Goal: Task Accomplishment & Management: Complete application form

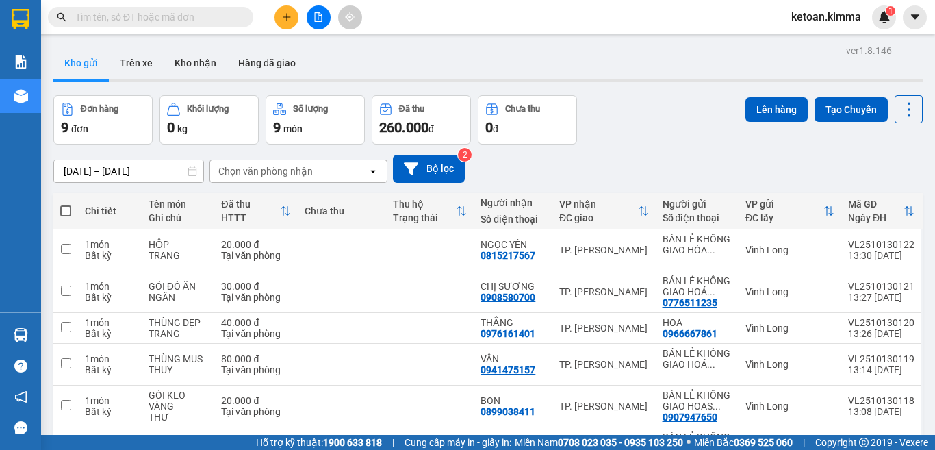
click at [188, 11] on input "text" at bounding box center [156, 17] width 162 height 15
paste input "SG2510130019"
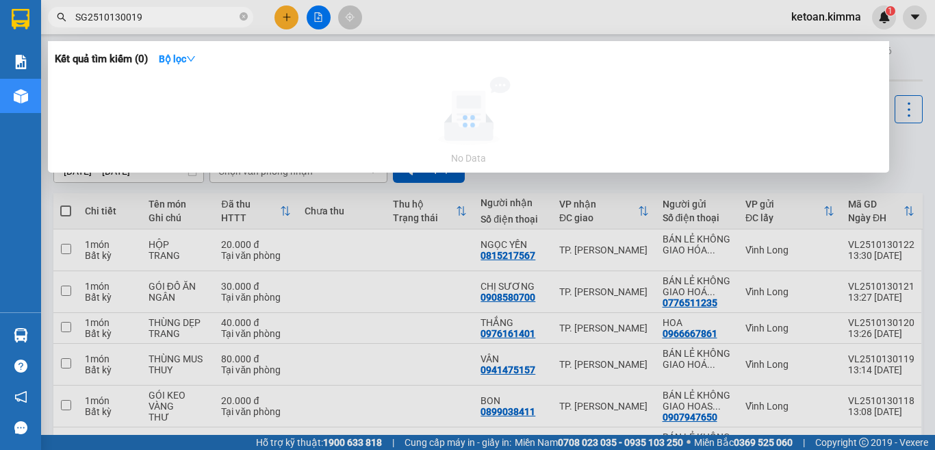
type input "SG2510130019"
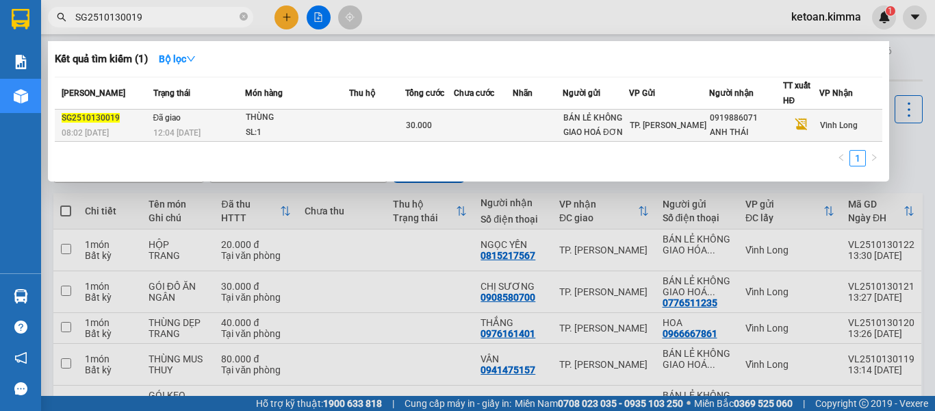
click at [266, 118] on div "THÙNG" at bounding box center [297, 117] width 103 height 15
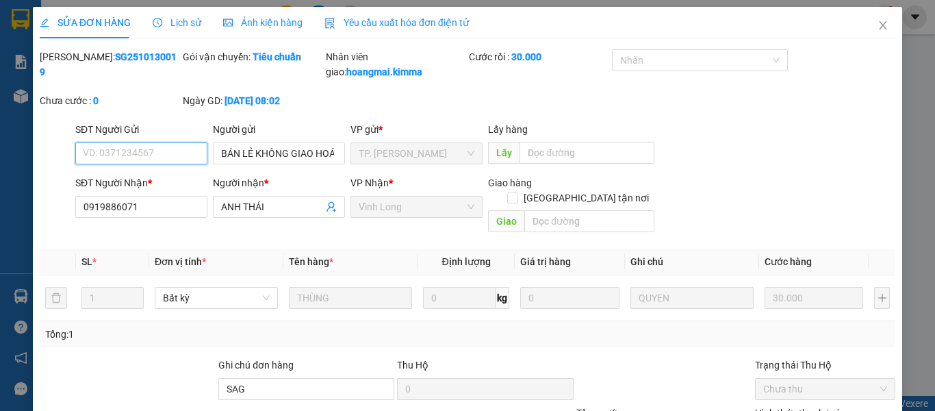
type input "BÁN LẺ KHÔNG GIAO HOÁ ĐƠN"
type input "0919886071"
type input "ANH THÁI"
type input "SAG"
type input "30.000"
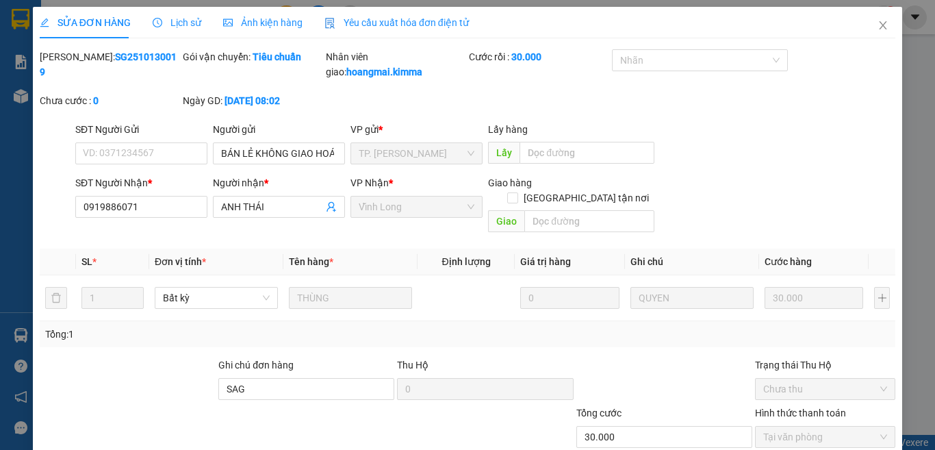
click at [434, 24] on span "Yêu cầu xuất hóa đơn điện tử" at bounding box center [396, 22] width 144 height 11
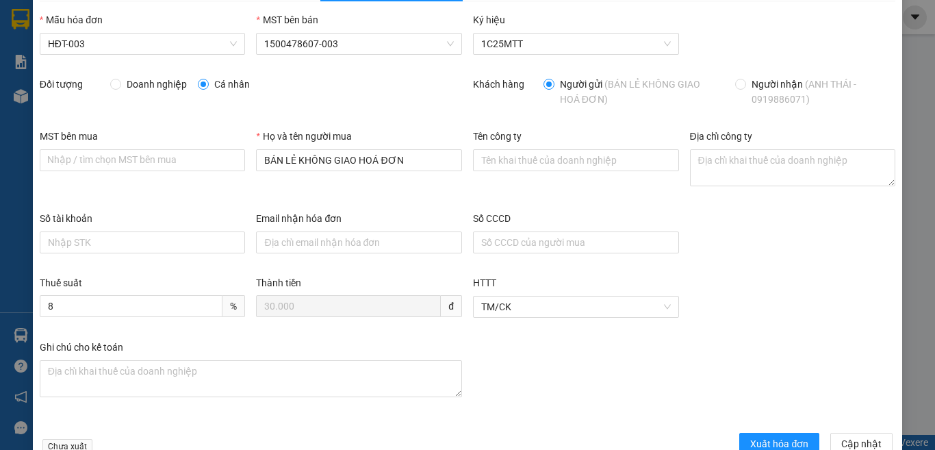
scroll to position [73, 0]
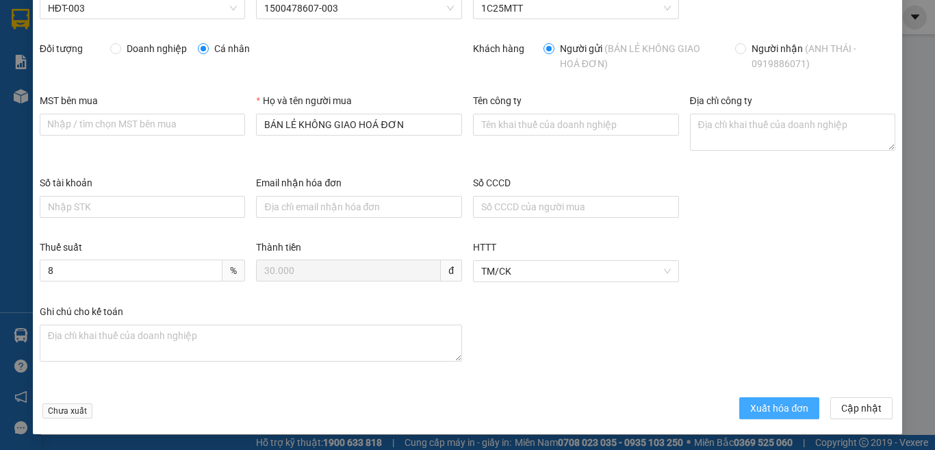
click at [750, 413] on span "Xuất hóa đơn" at bounding box center [779, 407] width 58 height 15
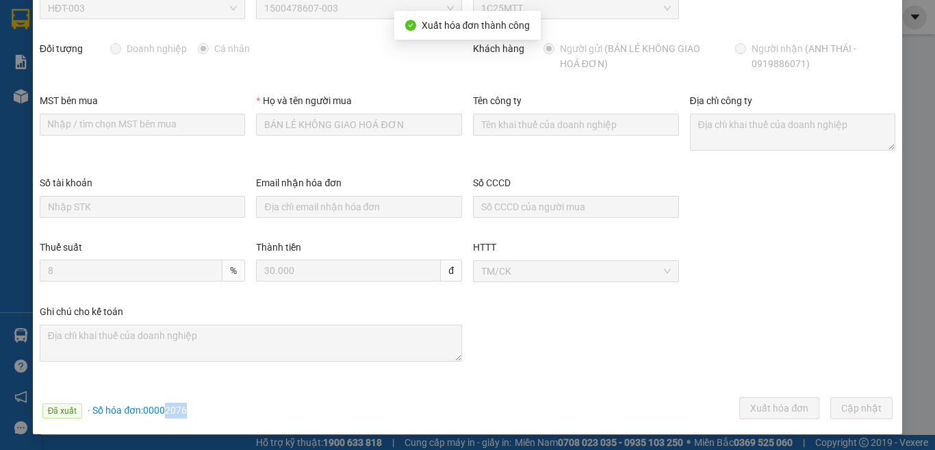
drag, startPoint x: 163, startPoint y: 413, endPoint x: 185, endPoint y: 413, distance: 21.9
click at [207, 414] on div "Đã xuất · Số hóa đơn: 00002076 Xuất hóa đơn Cập [GEOGRAPHIC_DATA]" at bounding box center [467, 410] width 861 height 27
copy span "2076"
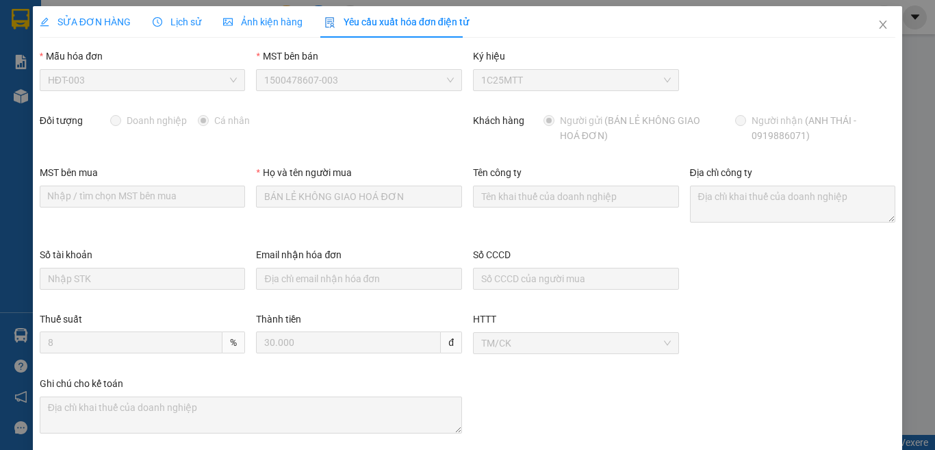
scroll to position [0, 0]
drag, startPoint x: 873, startPoint y: 22, endPoint x: 746, endPoint y: 1, distance: 129.1
click at [869, 20] on span "Close" at bounding box center [883, 26] width 38 height 38
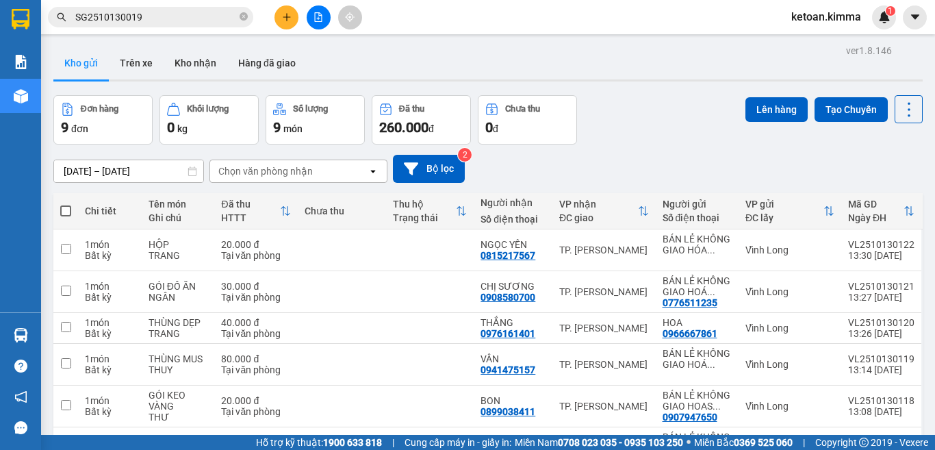
click at [162, 19] on input "SG2510130019" at bounding box center [156, 17] width 162 height 15
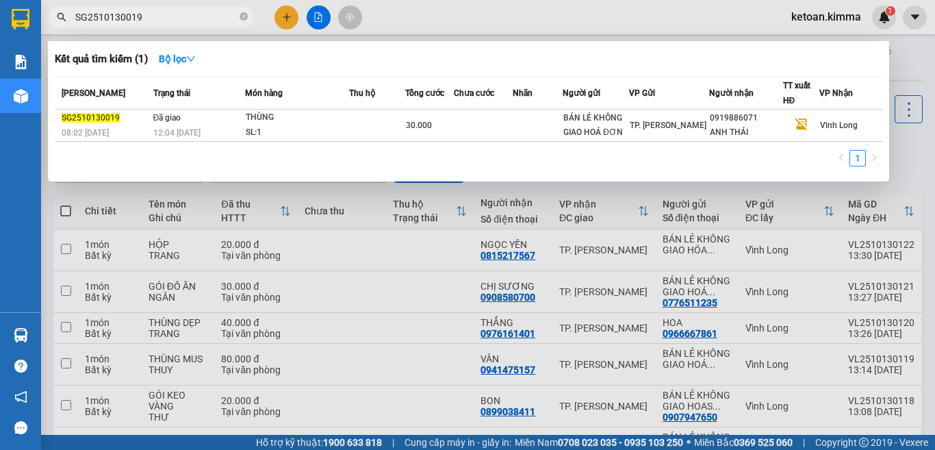
click at [162, 19] on input "SG2510130019" at bounding box center [156, 17] width 162 height 15
paste input "32"
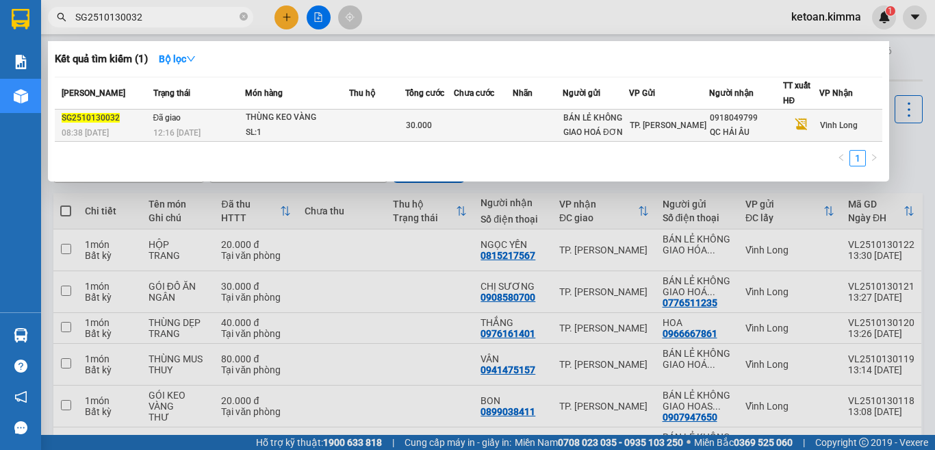
type input "SG2510130032"
click at [215, 136] on div "12:16 [DATE]" at bounding box center [198, 132] width 91 height 15
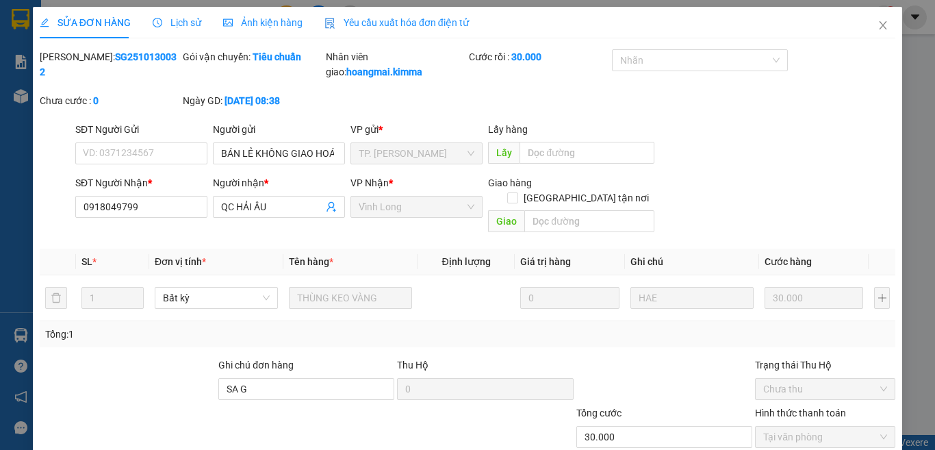
type input "BÁN LẺ KHÔNG GIAO HOÁ ĐƠN"
type input "0918049799"
type input "QC HẢI ÂU"
type input "SA G"
type input "30.000"
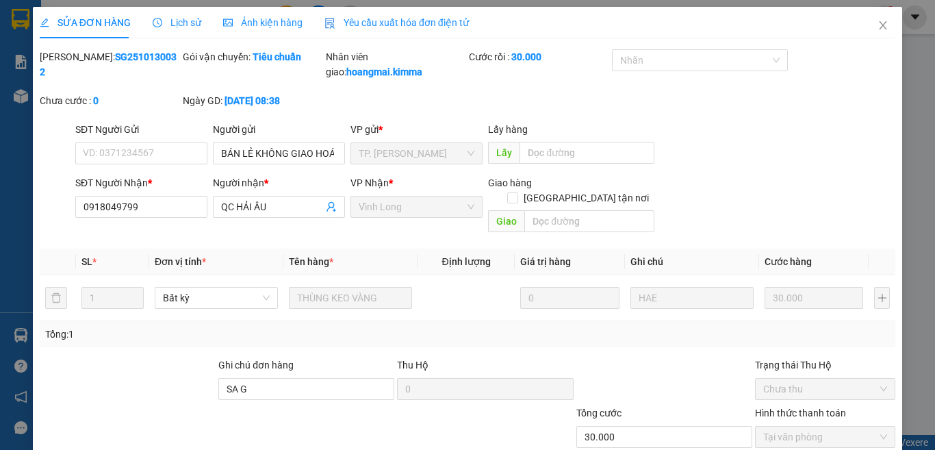
click at [383, 31] on div "Yêu cầu xuất hóa đơn điện tử" at bounding box center [396, 22] width 144 height 31
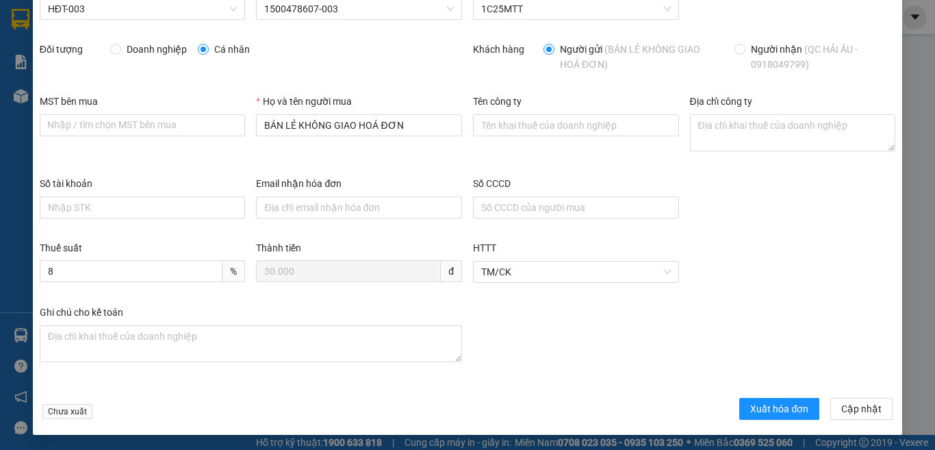
scroll to position [73, 0]
click at [739, 407] on button "Xuất hóa đơn" at bounding box center [779, 408] width 80 height 22
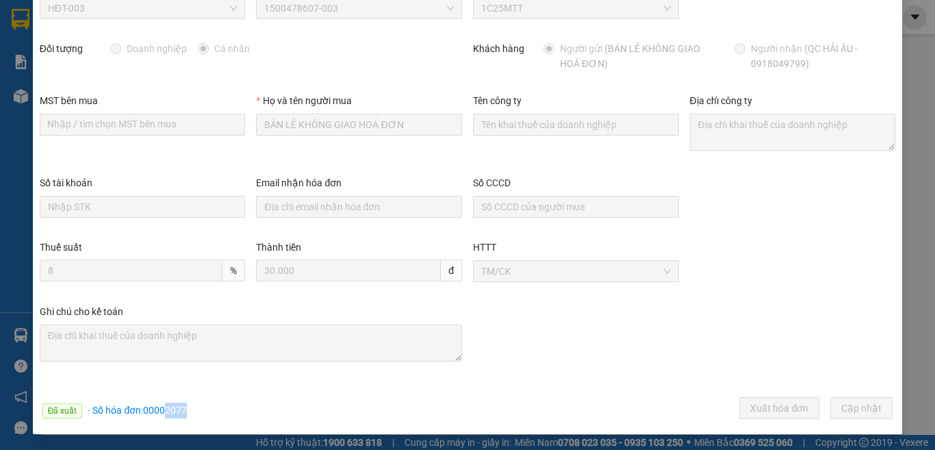
drag, startPoint x: 162, startPoint y: 410, endPoint x: 229, endPoint y: 416, distance: 67.4
click at [229, 416] on div "Đã xuất · Số hóa đơn: 00002077 Xuất hóa đơn Cập [GEOGRAPHIC_DATA]" at bounding box center [467, 410] width 861 height 27
copy span "2077"
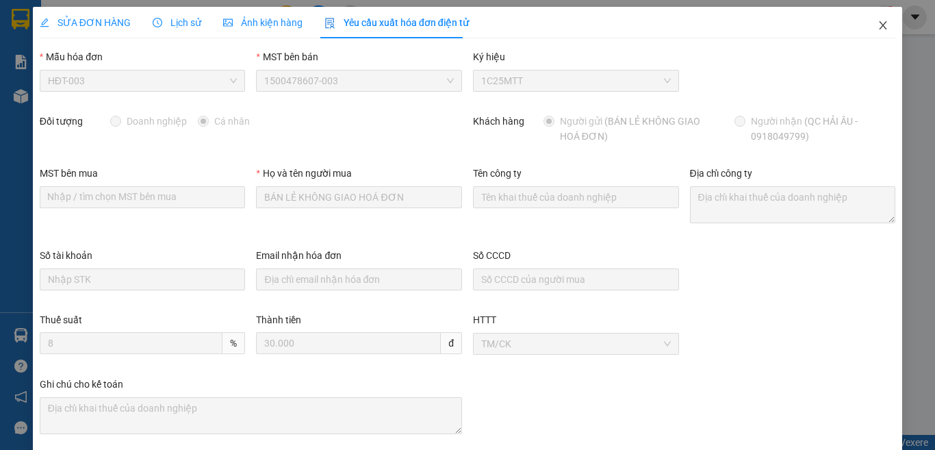
click at [880, 24] on icon "close" at bounding box center [884, 25] width 8 height 8
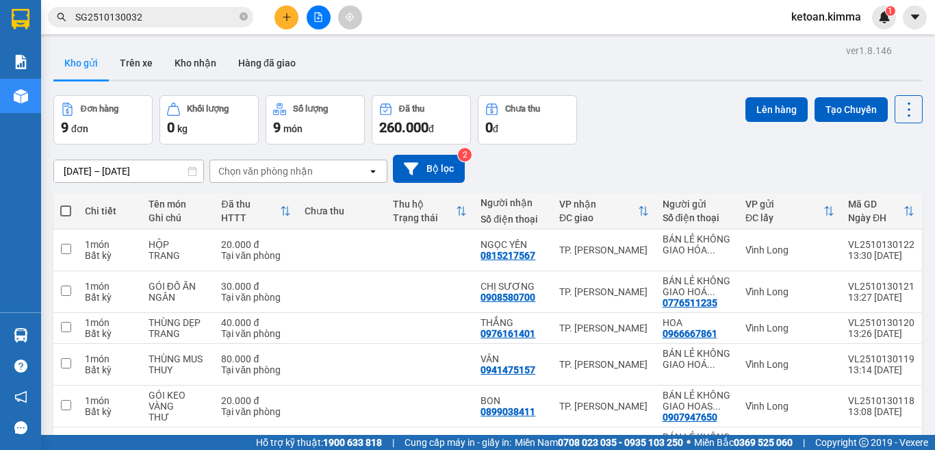
click at [166, 8] on span "SG2510130032" at bounding box center [150, 17] width 205 height 21
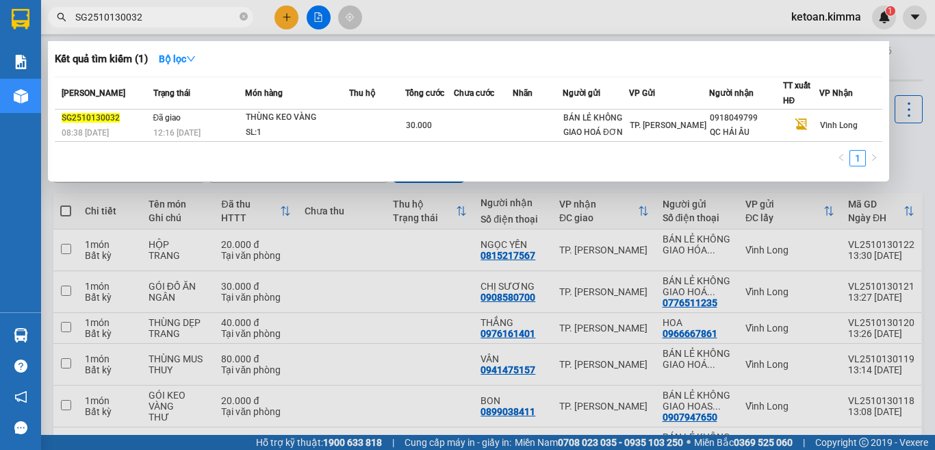
click at [164, 20] on input "SG2510130032" at bounding box center [156, 17] width 162 height 15
paste input "3"
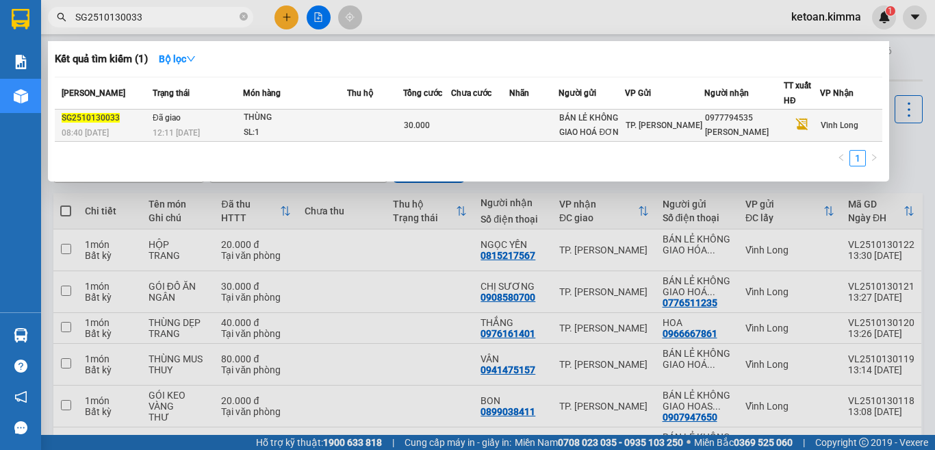
type input "SG2510130033"
click at [199, 125] on div "12:11 [DATE]" at bounding box center [198, 132] width 90 height 15
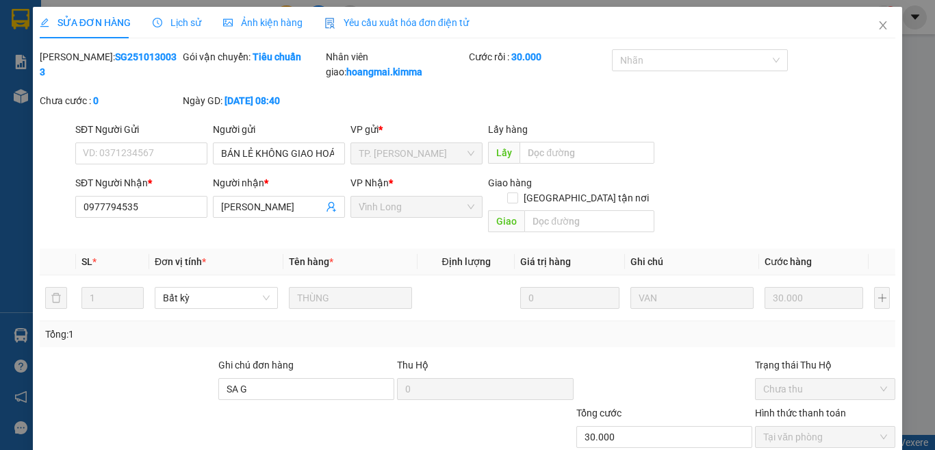
type input "BÁN LẺ KHÔNG GIAO HOÁ ĐƠN"
type input "0977794535"
type input "[PERSON_NAME]"
type input "SA G"
type input "30.000"
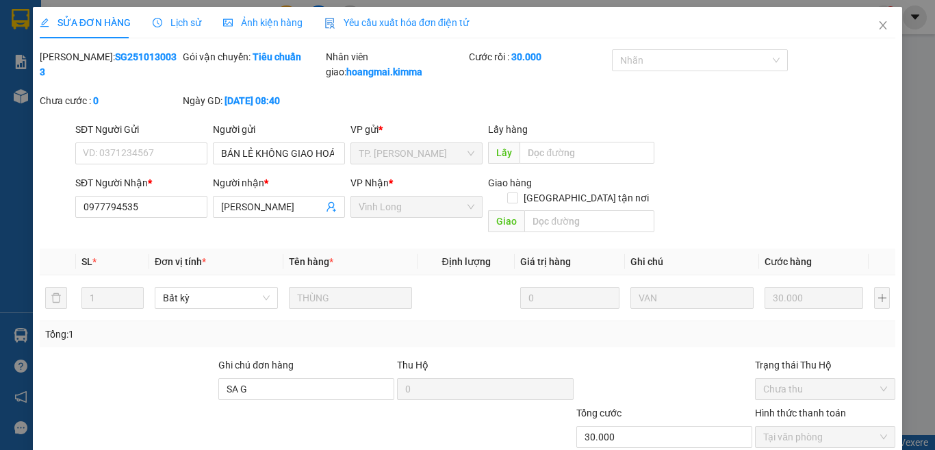
click at [400, 22] on span "Yêu cầu xuất hóa đơn điện tử" at bounding box center [396, 22] width 144 height 11
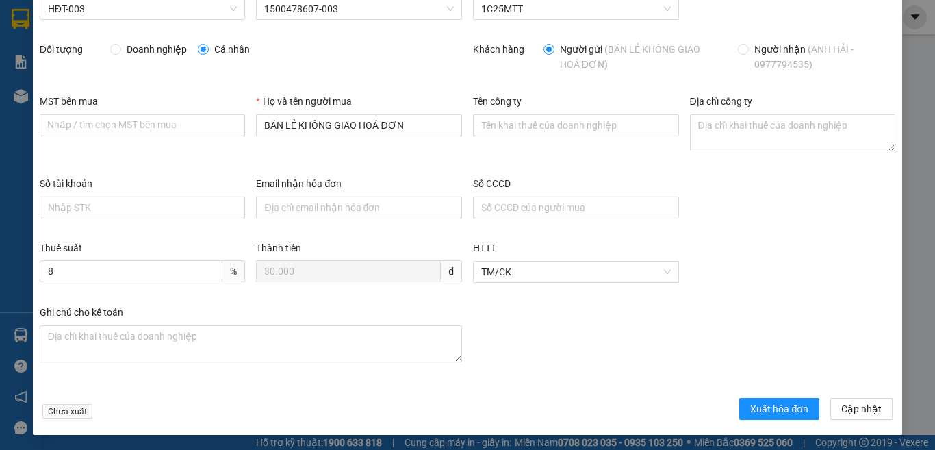
scroll to position [73, 0]
click at [740, 410] on button "Xuất hóa đơn" at bounding box center [779, 408] width 80 height 22
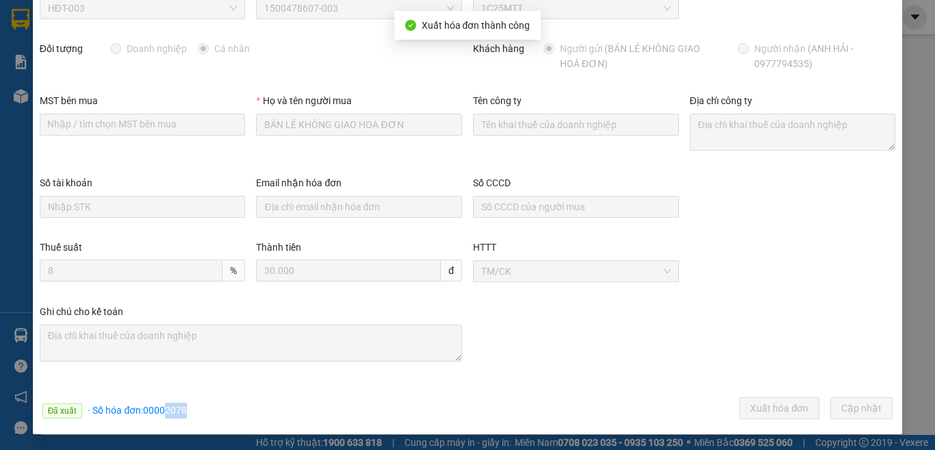
drag, startPoint x: 165, startPoint y: 410, endPoint x: 196, endPoint y: 408, distance: 30.9
click at [196, 408] on div "Đã xuất · Số hóa đơn: 00002078 Xuất hóa đơn Cập [GEOGRAPHIC_DATA]" at bounding box center [467, 410] width 861 height 27
copy span "2078"
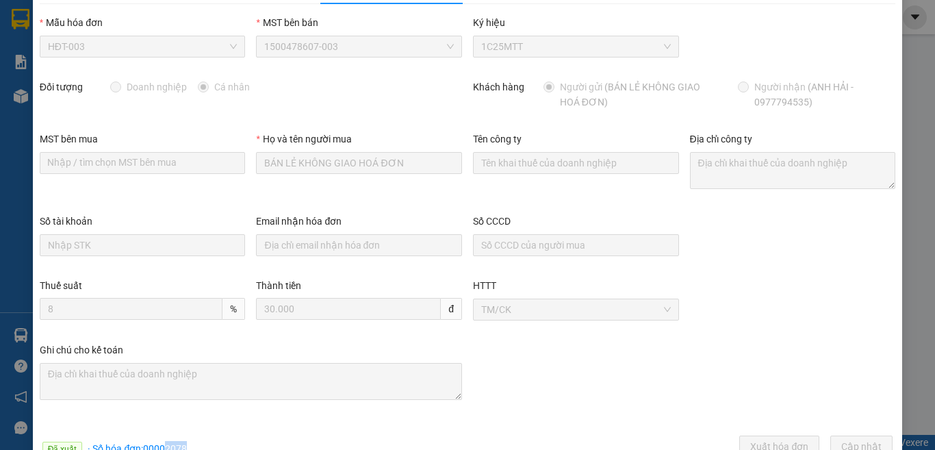
scroll to position [0, 0]
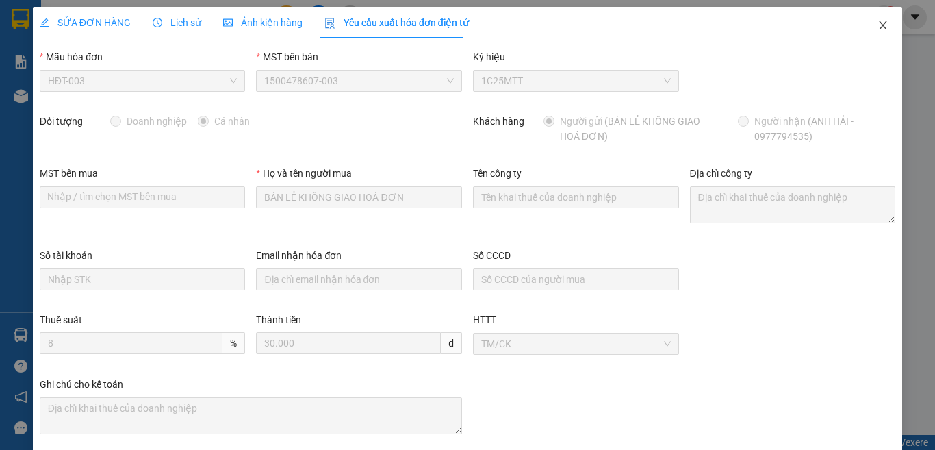
click at [878, 27] on icon "close" at bounding box center [883, 25] width 11 height 11
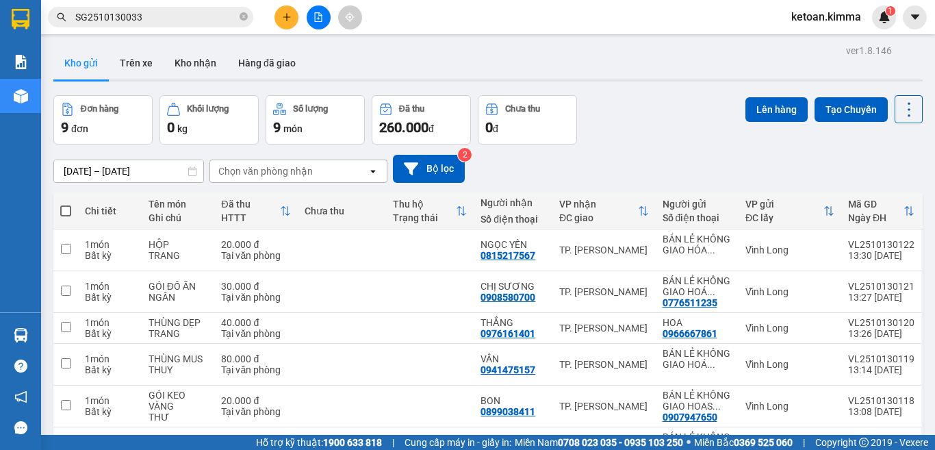
click at [320, 16] on icon "file-add" at bounding box center [319, 17] width 8 height 10
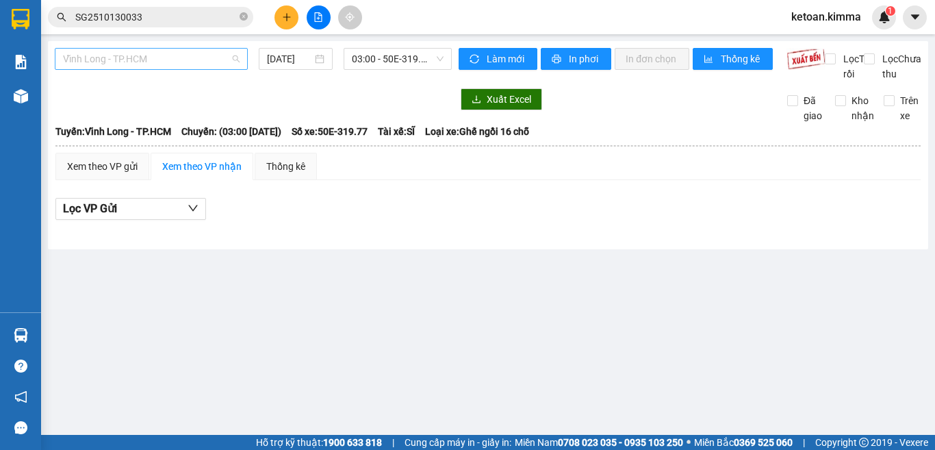
click at [209, 50] on span "Vĩnh Long - TP.HCM" at bounding box center [151, 59] width 177 height 21
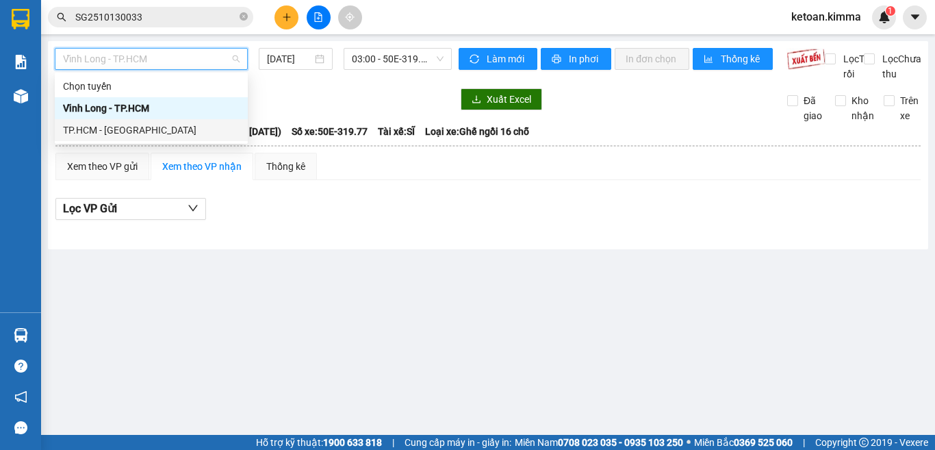
click at [164, 131] on div "TP.HCM - [GEOGRAPHIC_DATA]" at bounding box center [151, 130] width 177 height 15
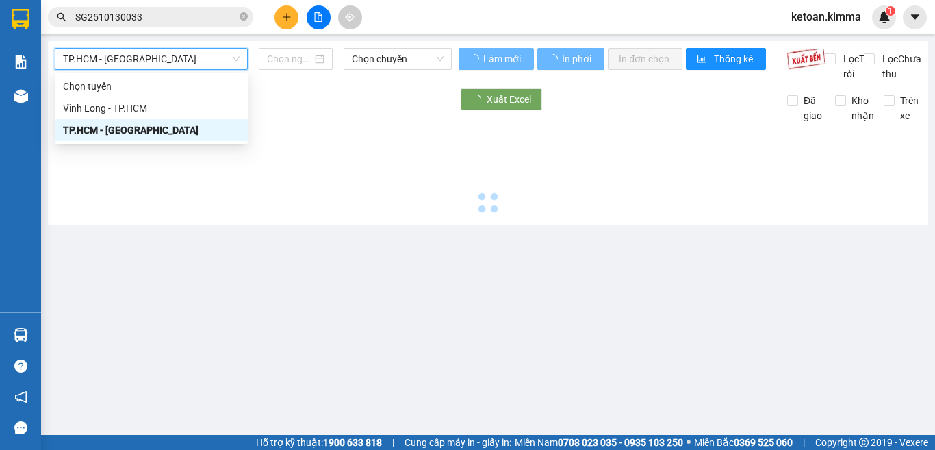
type input "[DATE]"
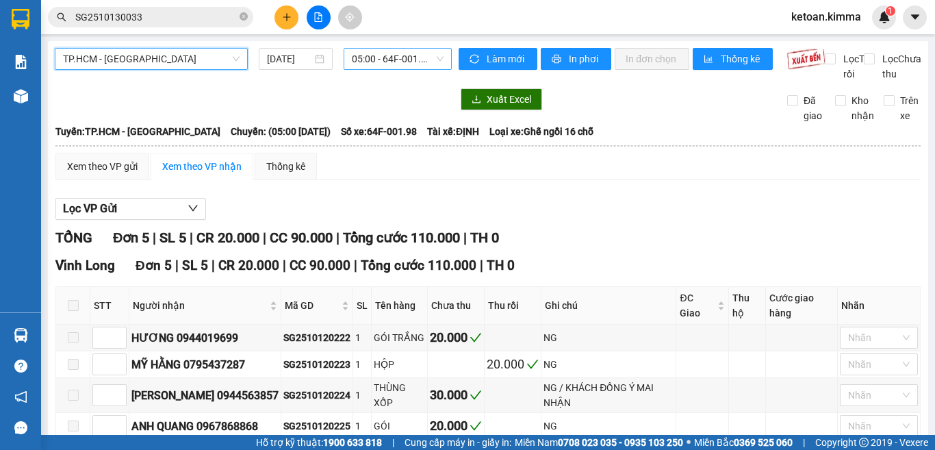
click at [387, 53] on span "05:00 - 64F-001.98" at bounding box center [398, 59] width 92 height 21
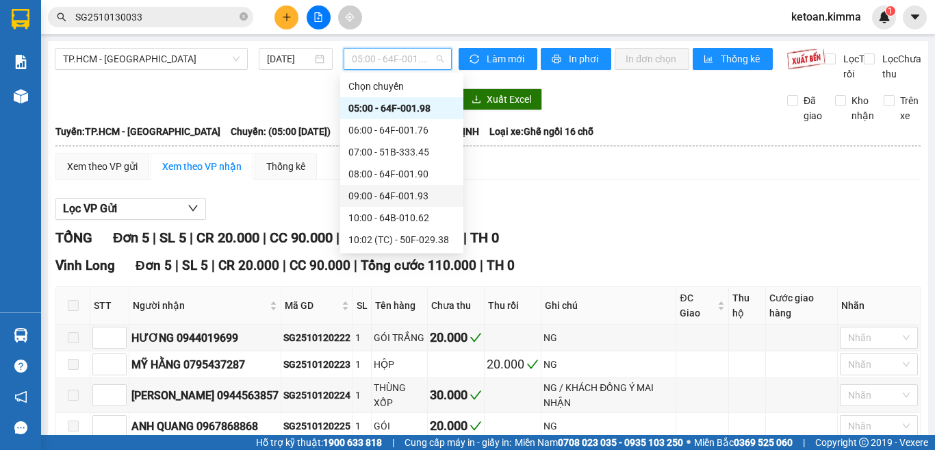
click at [418, 200] on div "09:00 - 64F-001.93" at bounding box center [401, 195] width 107 height 15
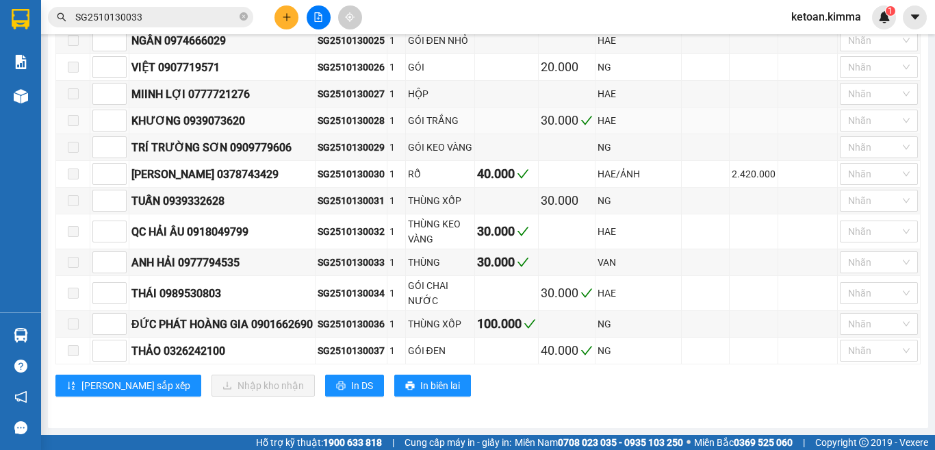
scroll to position [604, 0]
click at [374, 113] on div "SG2510130028" at bounding box center [351, 120] width 67 height 15
copy div "SG2510130028"
